Goal: Task Accomplishment & Management: Use online tool/utility

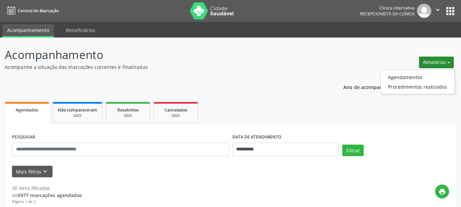
click at [414, 76] on link "Agendamentos" at bounding box center [417, 77] width 73 height 10
select select "*"
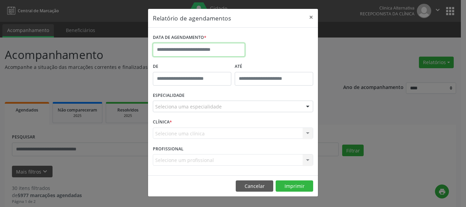
click at [214, 48] on input "text" at bounding box center [199, 50] width 92 height 14
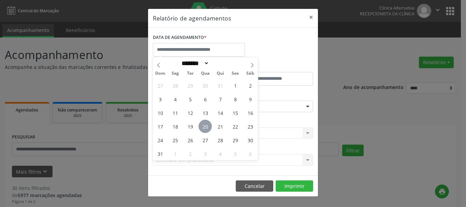
click at [207, 127] on span "20" at bounding box center [204, 126] width 13 height 13
type input "**********"
click at [207, 127] on span "20" at bounding box center [204, 126] width 13 height 13
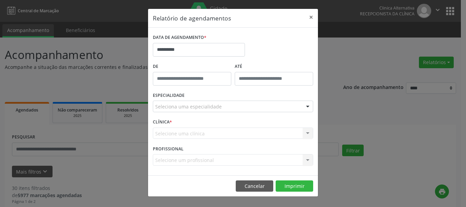
click at [207, 127] on div "CLÍNICA * Selecione uma clínica Nenhum resultado encontrado para: " " Não há ne…" at bounding box center [233, 130] width 164 height 27
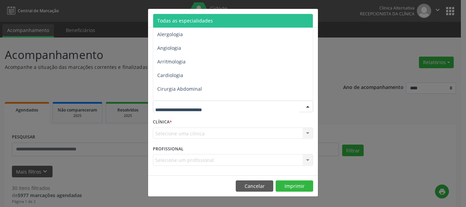
click at [194, 18] on span "Todas as especialidades" at bounding box center [185, 20] width 56 height 6
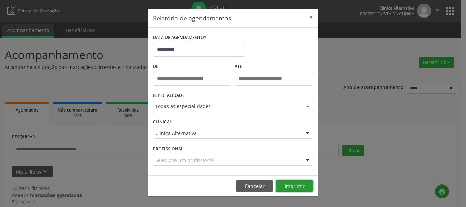
click at [295, 185] on button "Imprimir" at bounding box center [295, 186] width 38 height 12
